Goal: Find specific fact: Find specific fact

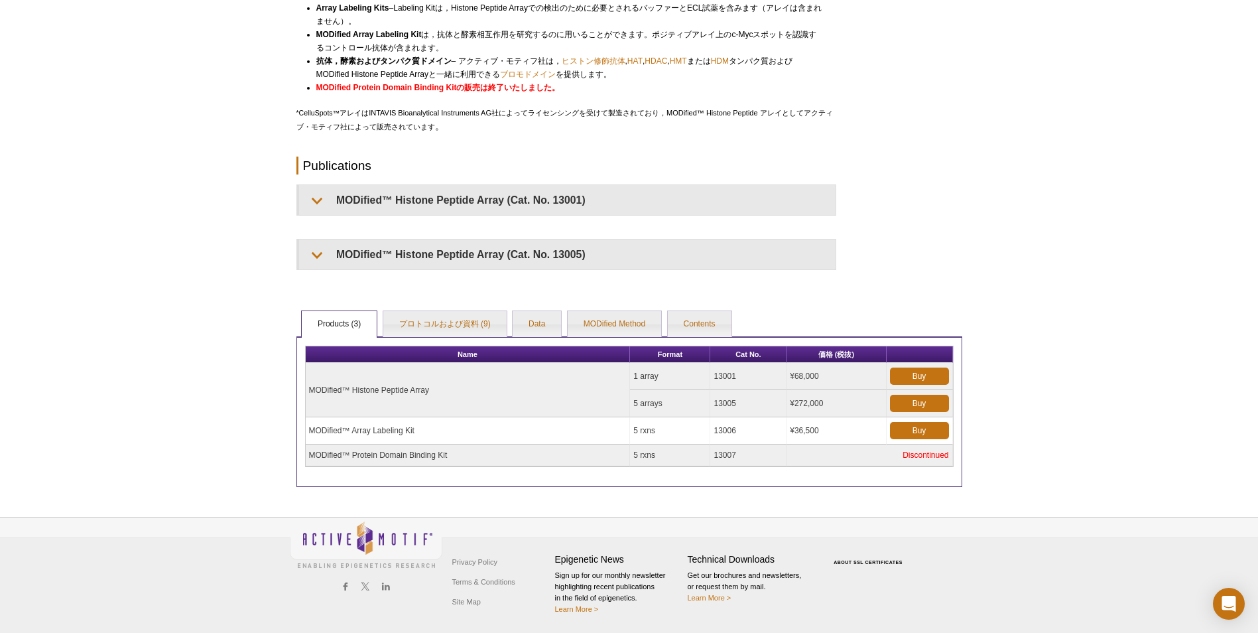
scroll to position [354, 0]
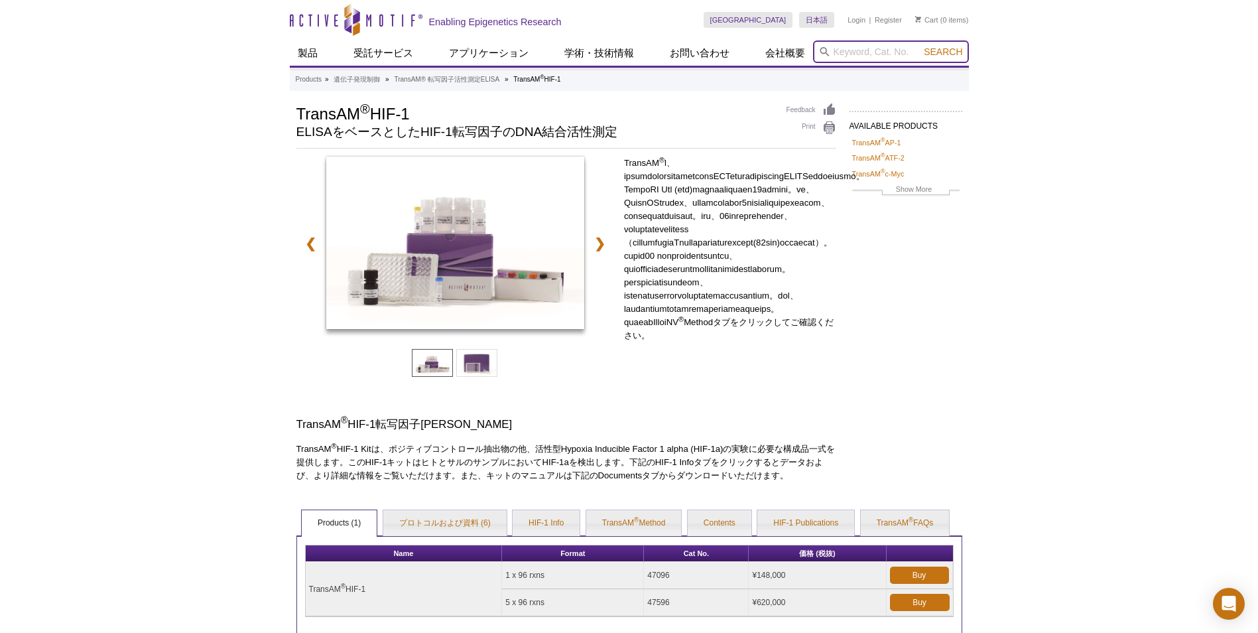
click at [866, 54] on input "search" at bounding box center [891, 51] width 156 height 23
paste input "53157"
type input "53157"
click at [943, 55] on span "Search" at bounding box center [943, 51] width 38 height 11
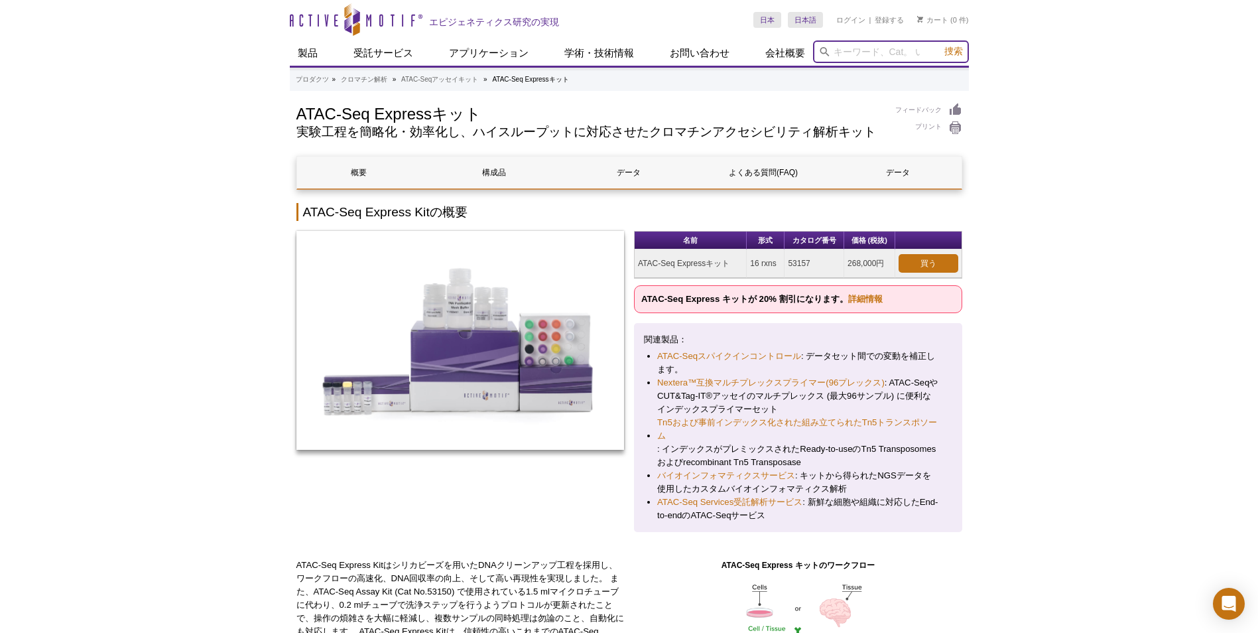
click at [846, 46] on input "search" at bounding box center [891, 51] width 156 height 23
paste input "47596"
type input "47596"
click at [960, 46] on button "捜索" at bounding box center [954, 51] width 27 height 13
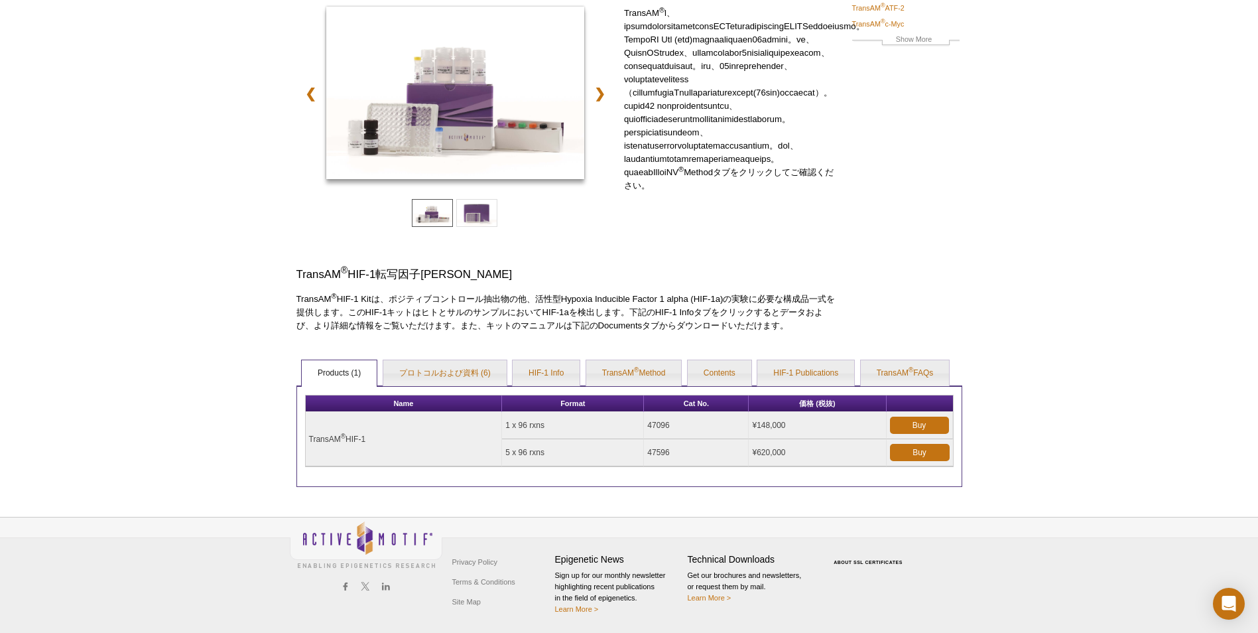
scroll to position [155, 0]
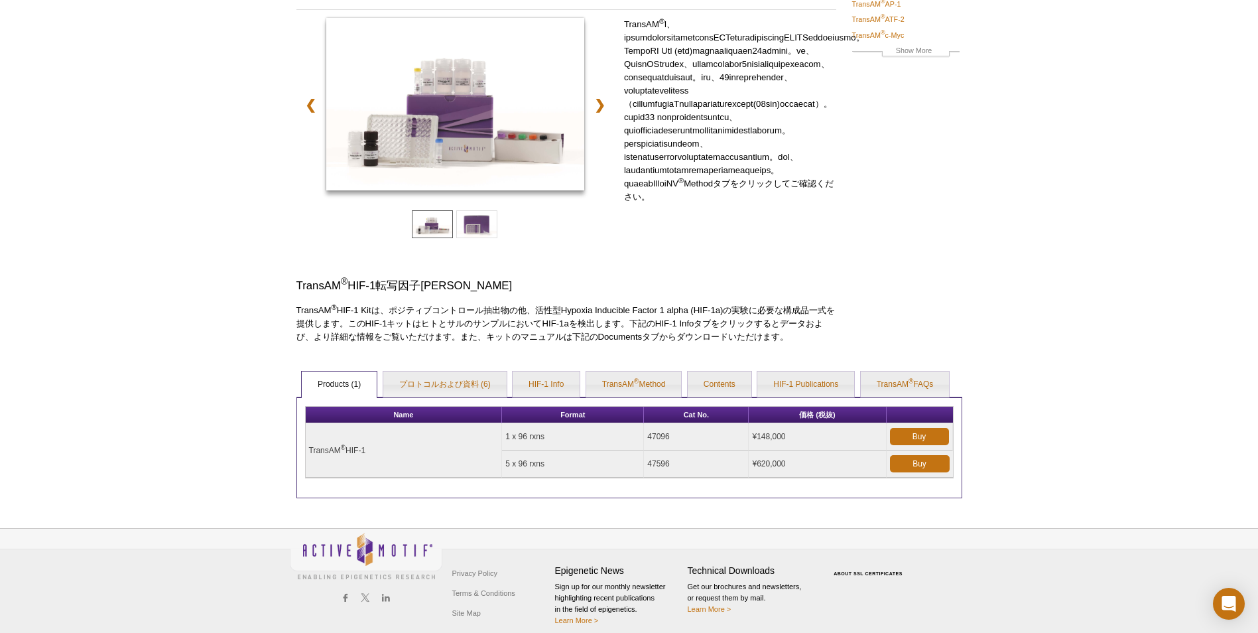
scroll to position [155, 0]
